Goal: Information Seeking & Learning: Learn about a topic

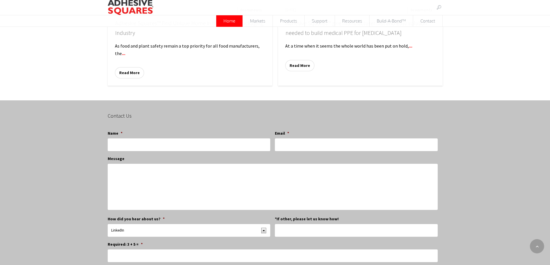
scroll to position [288, 0]
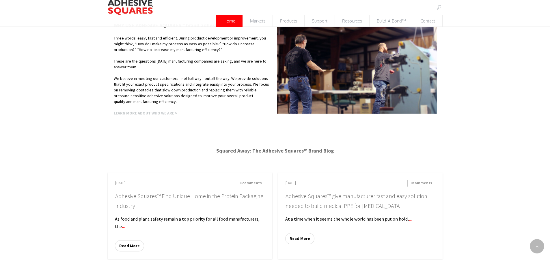
click at [168, 112] on strong "LEARN MORE ABOUT WHO WE ARE >" at bounding box center [145, 112] width 63 height 5
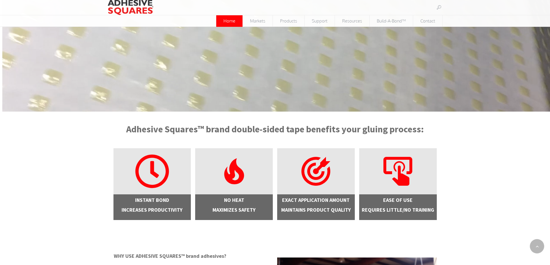
scroll to position [0, 0]
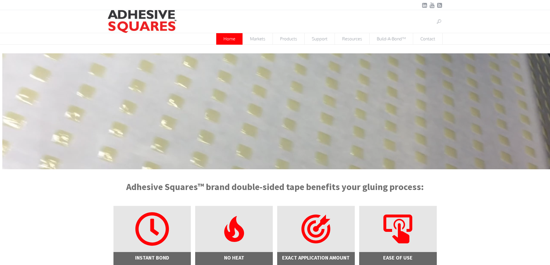
click at [166, 42] on div "Home Markets Case and Carton Sealing Construction High-Value Shipping Print & M…" at bounding box center [275, 39] width 346 height 13
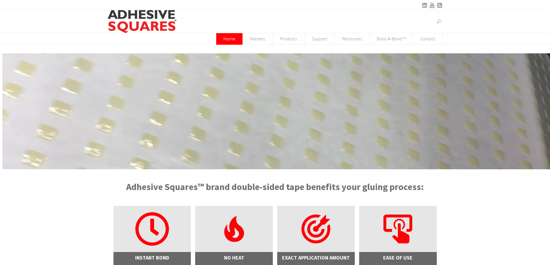
click at [440, 21] on link at bounding box center [438, 21] width 7 height 7
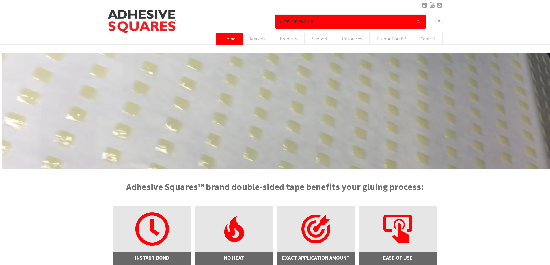
click at [353, 24] on input "text" at bounding box center [338, 21] width 121 height 11
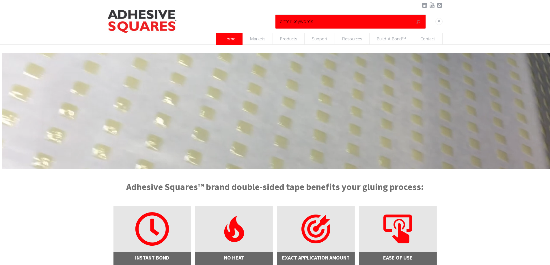
paste input "Adhesive Squares"
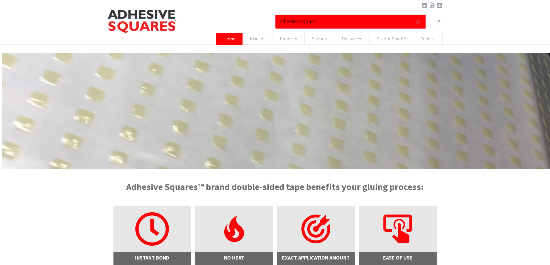
type input "Adhesive Squares"
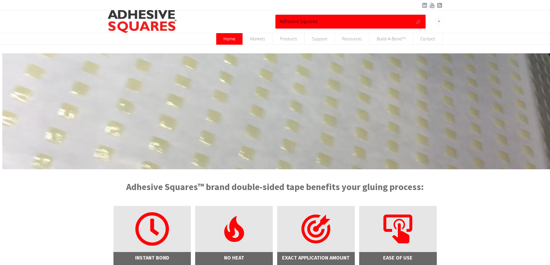
click at [414, 18] on button "submit" at bounding box center [418, 22] width 9 height 9
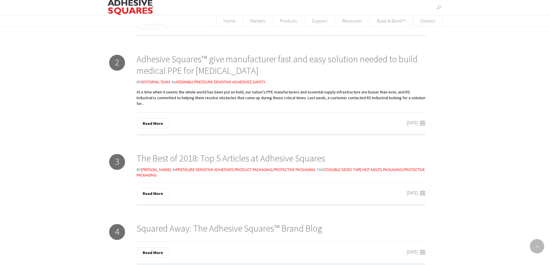
scroll to position [202, 0]
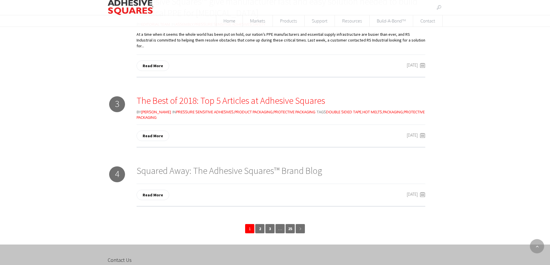
click at [275, 95] on link "The Best of 2018: Top 5 Articles at Adhesive Squares" at bounding box center [230, 101] width 188 height 12
